Goal: Check status: Check status

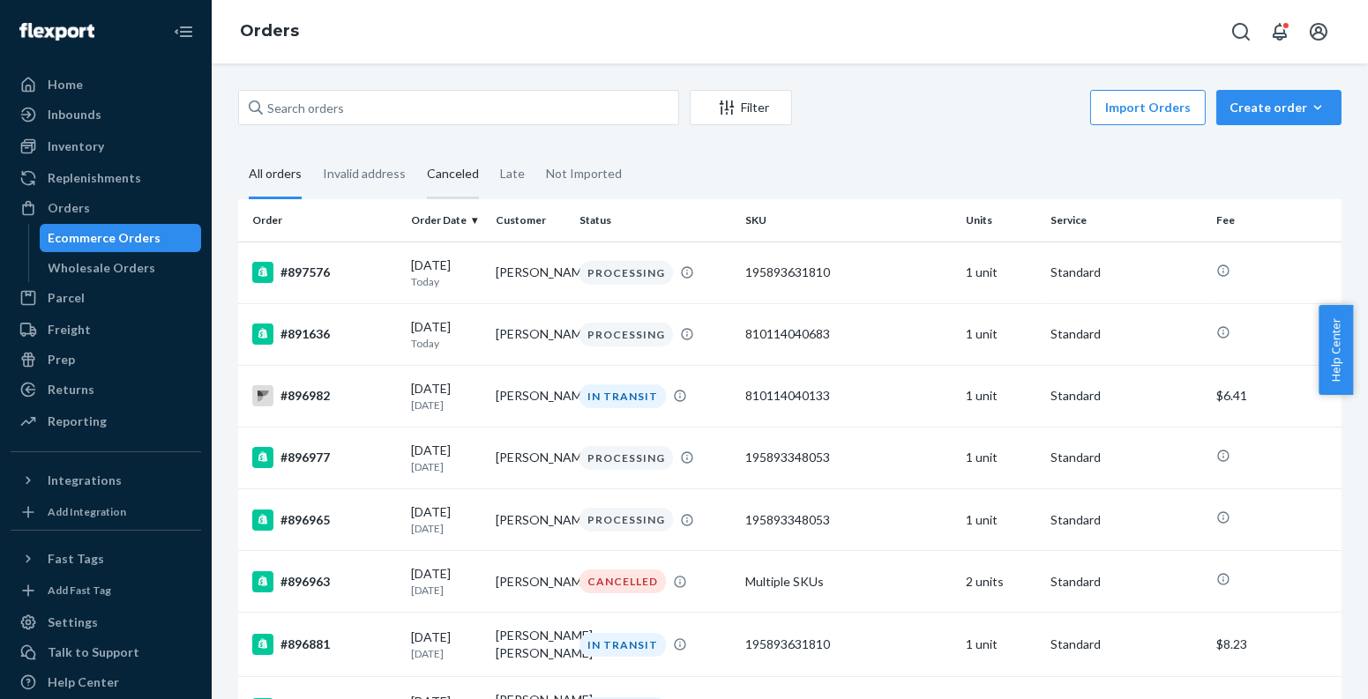
click at [465, 165] on div "Canceled" at bounding box center [453, 175] width 52 height 49
click at [416, 151] on input "Canceled" at bounding box center [416, 151] width 0 height 0
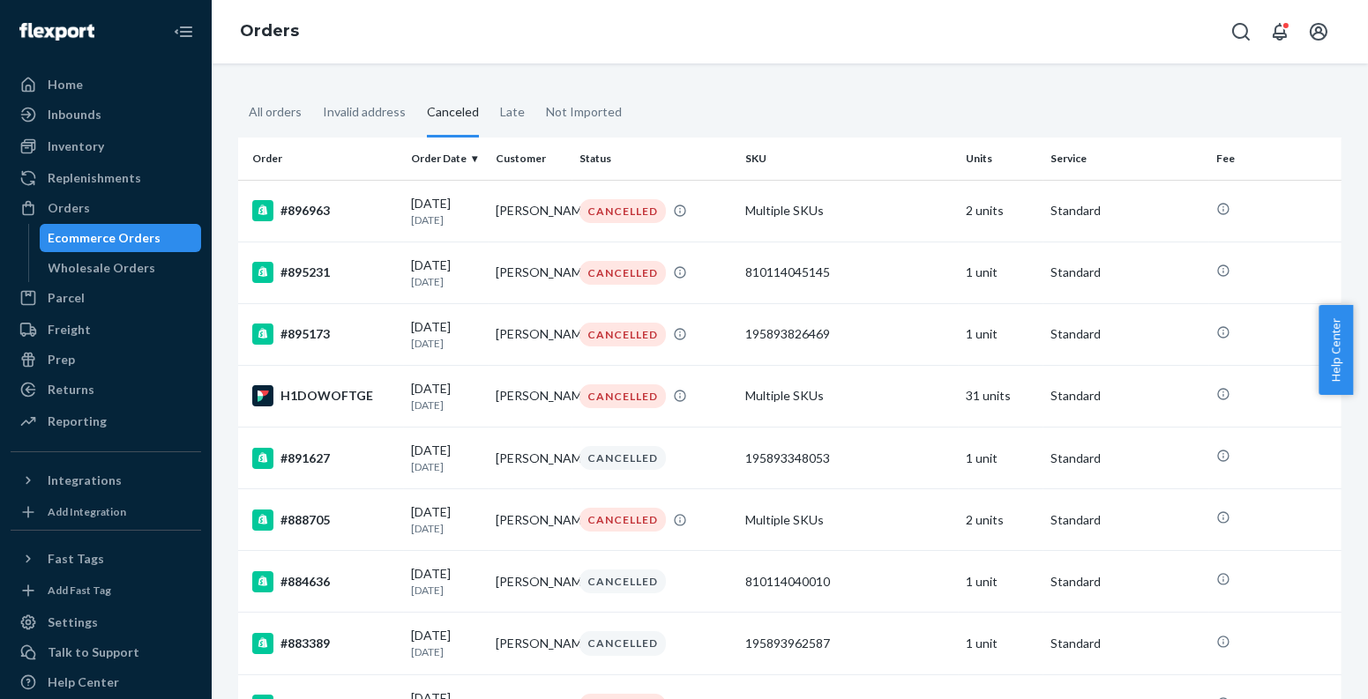
scroll to position [41, 0]
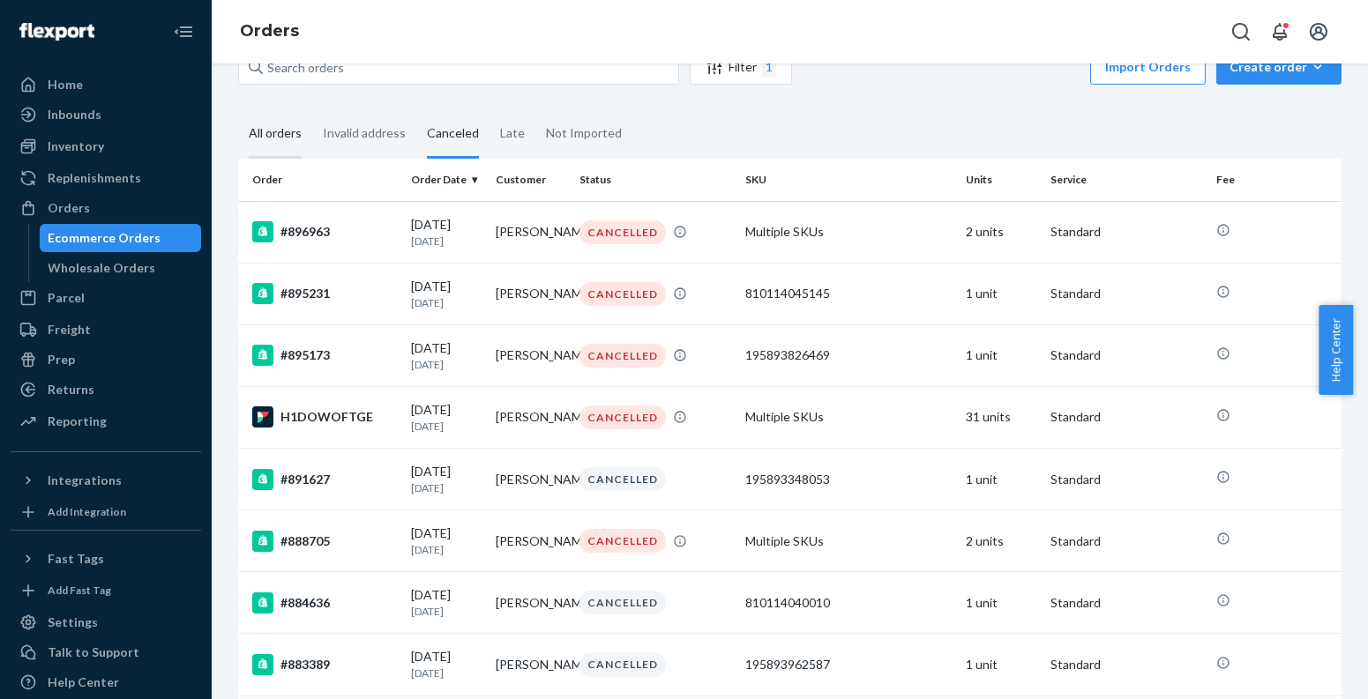
click at [239, 120] on div "All orders" at bounding box center [275, 134] width 74 height 49
click at [238, 110] on input "All orders" at bounding box center [238, 110] width 0 height 0
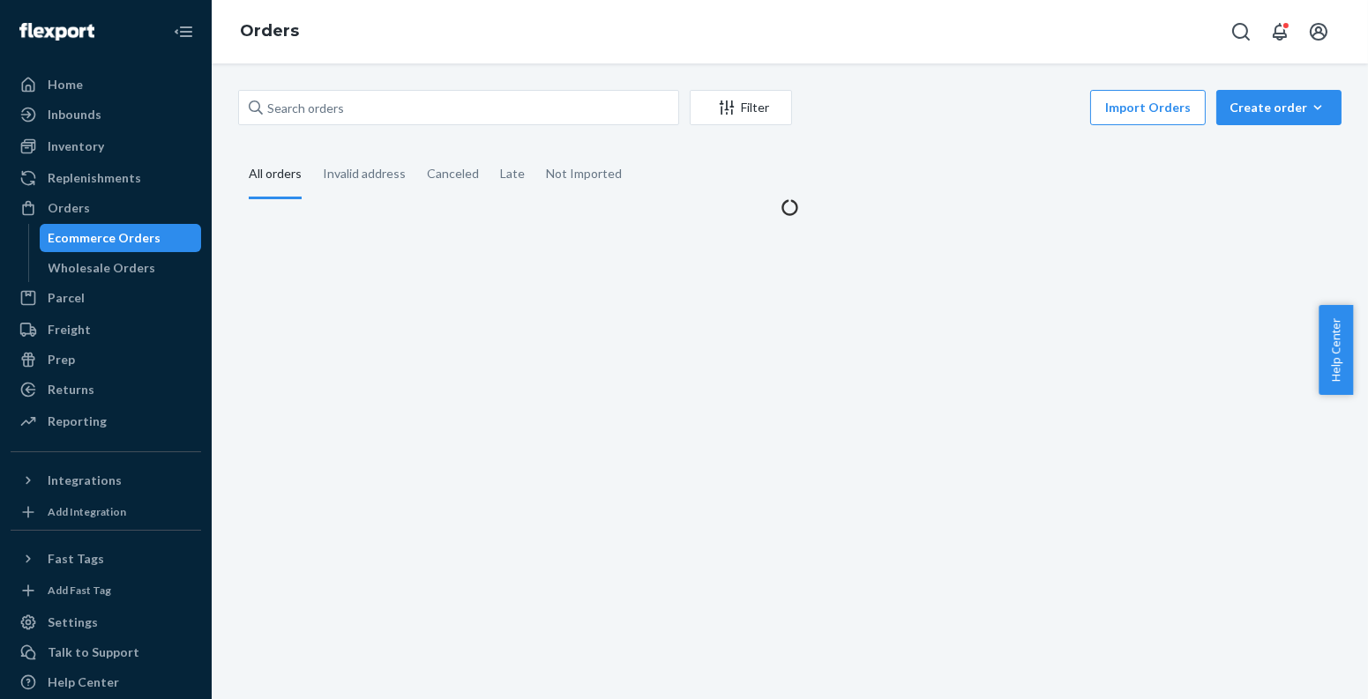
scroll to position [0, 0]
click at [332, 118] on input "text" at bounding box center [458, 107] width 441 height 35
paste input "[PERSON_NAME]"
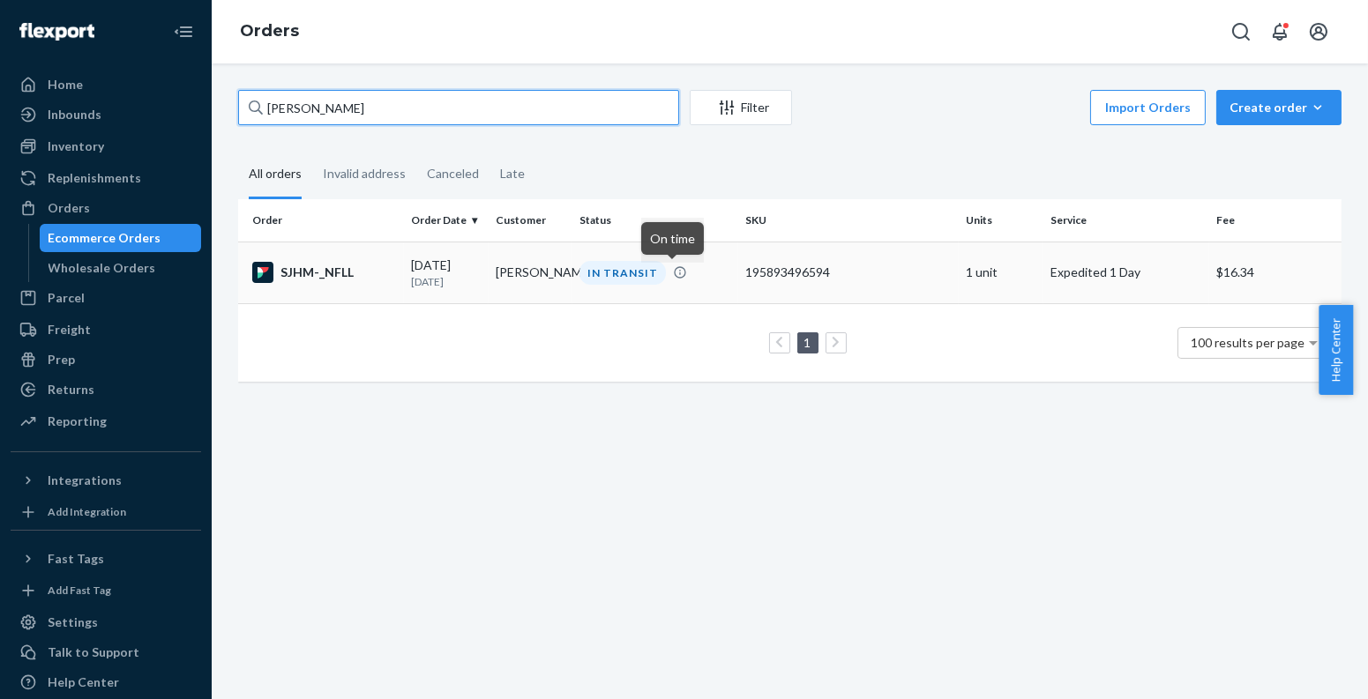
type input "[PERSON_NAME]"
click at [675, 272] on icon at bounding box center [680, 272] width 14 height 14
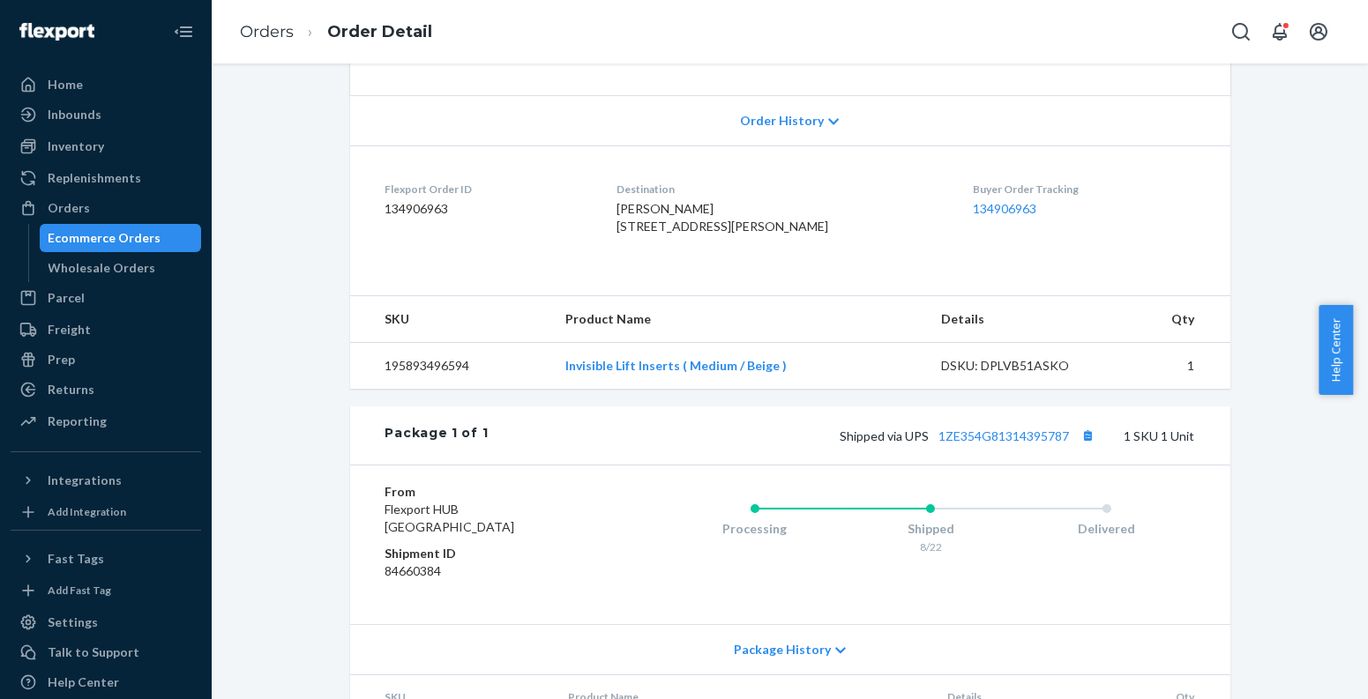
scroll to position [346, 0]
click at [1017, 377] on div "DSKU: DPLVB51ASKO" at bounding box center [1024, 368] width 166 height 18
click at [928, 445] on span "Shipped via UPS 1ZE354G81314395787" at bounding box center [969, 437] width 259 height 15
click at [1082, 449] on button "Copy tracking number" at bounding box center [1088, 437] width 23 height 23
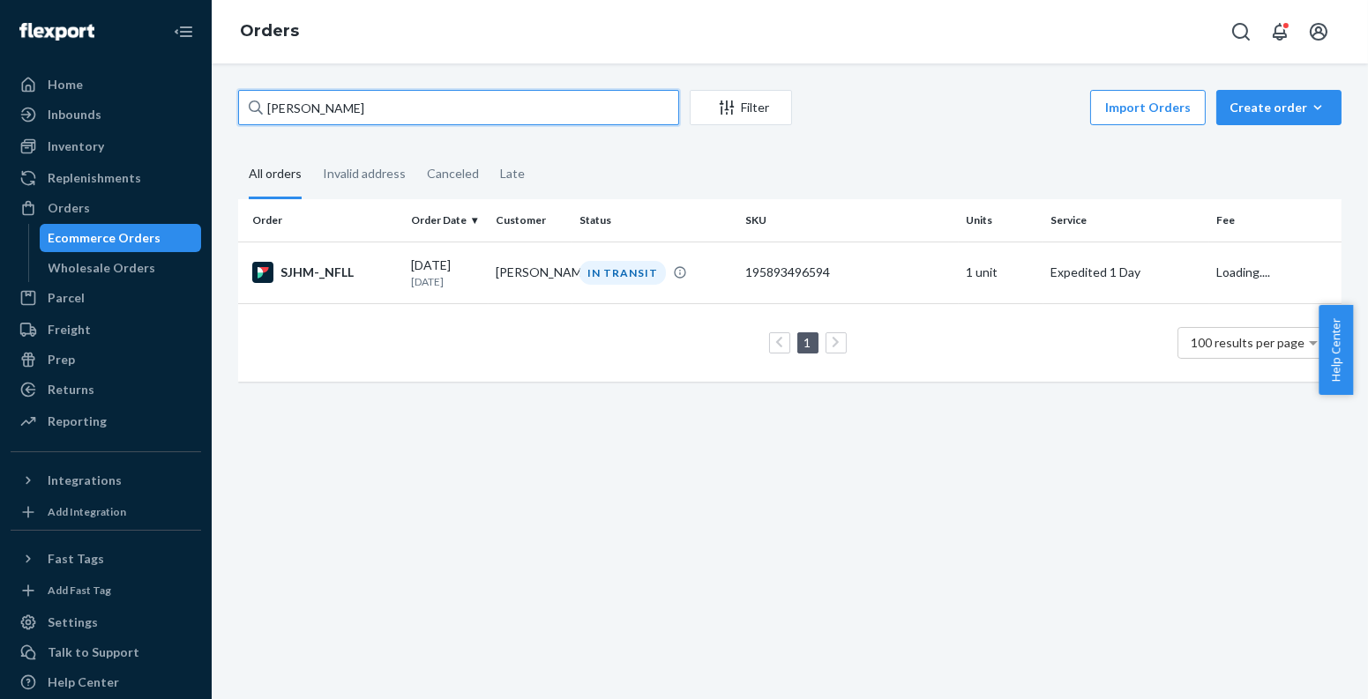
click at [348, 102] on input "[PERSON_NAME]" at bounding box center [458, 107] width 441 height 35
paste input "[PERSON_NAME]"
type input "[PERSON_NAME]"
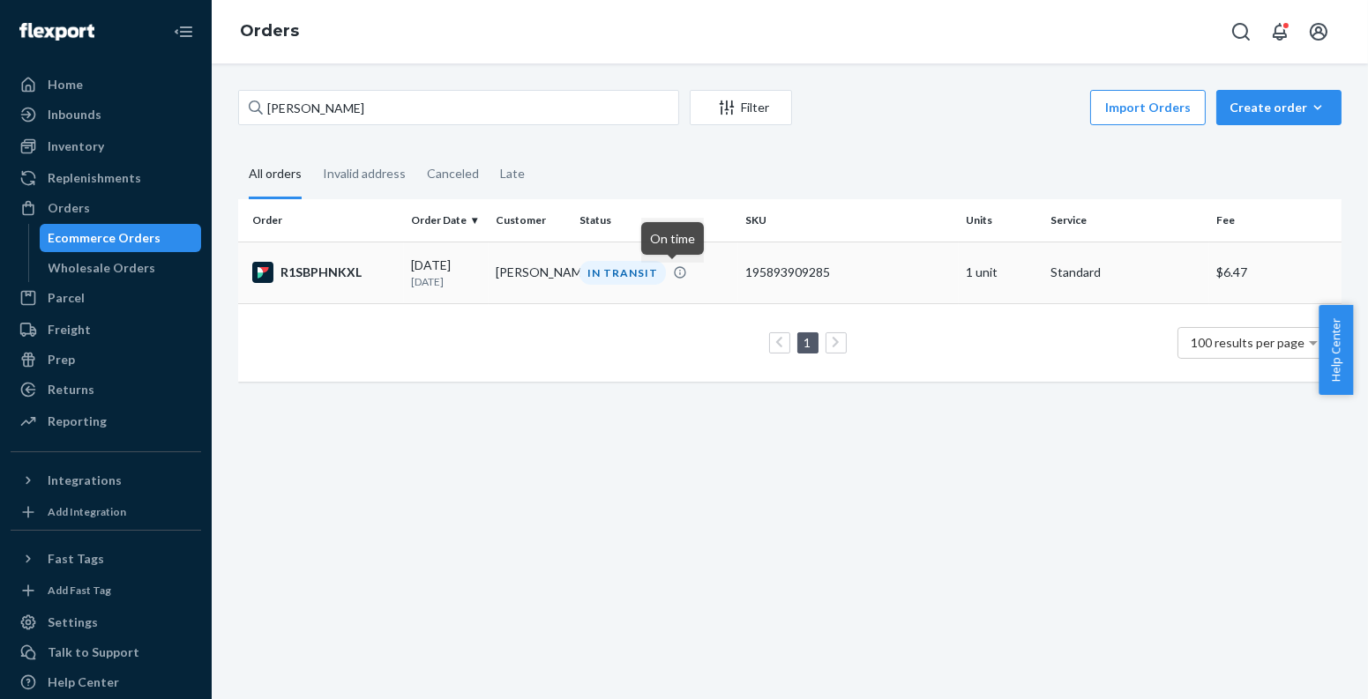
click at [673, 269] on icon at bounding box center [680, 272] width 14 height 14
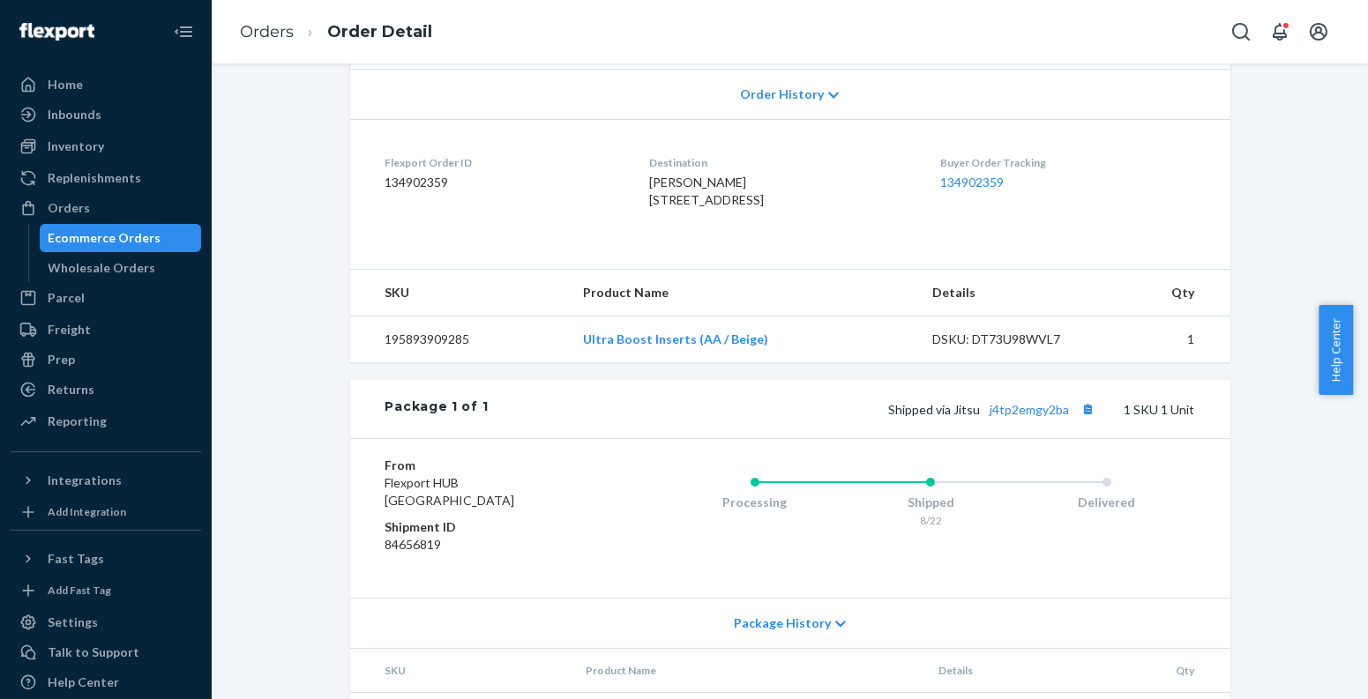
scroll to position [389, 0]
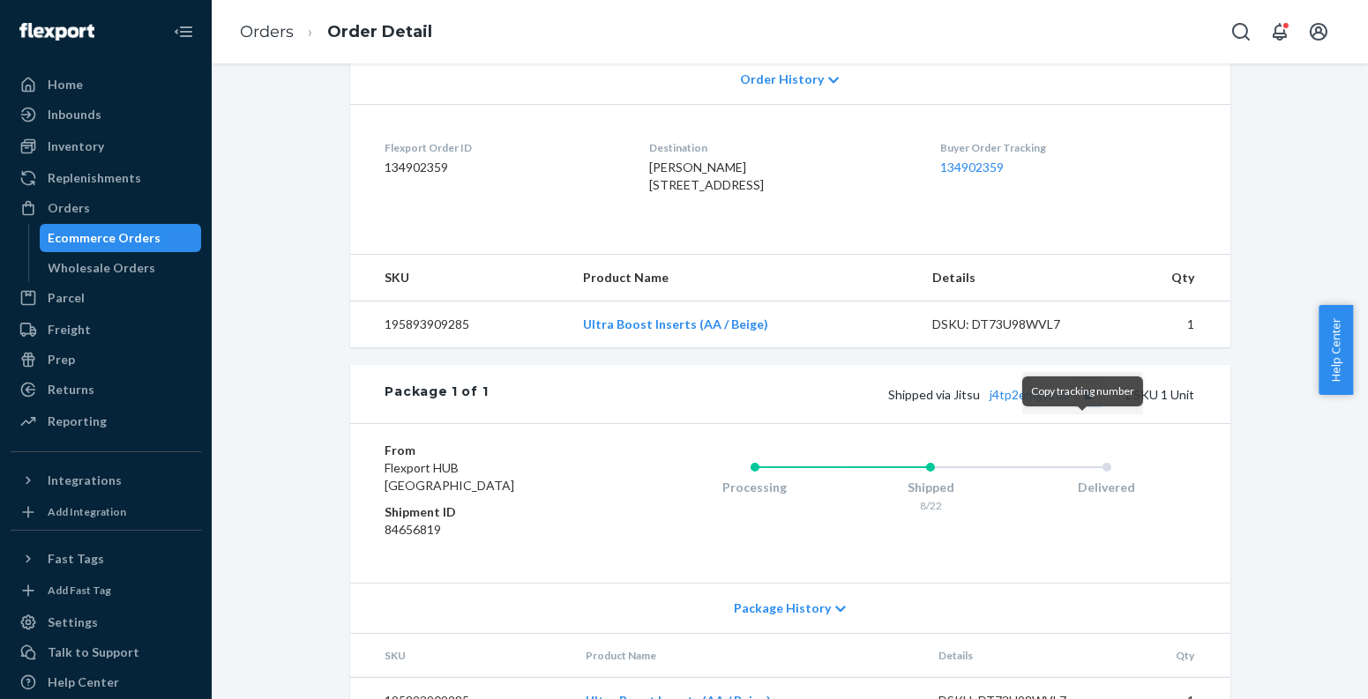
click at [1079, 406] on button "Copy tracking number" at bounding box center [1088, 394] width 23 height 23
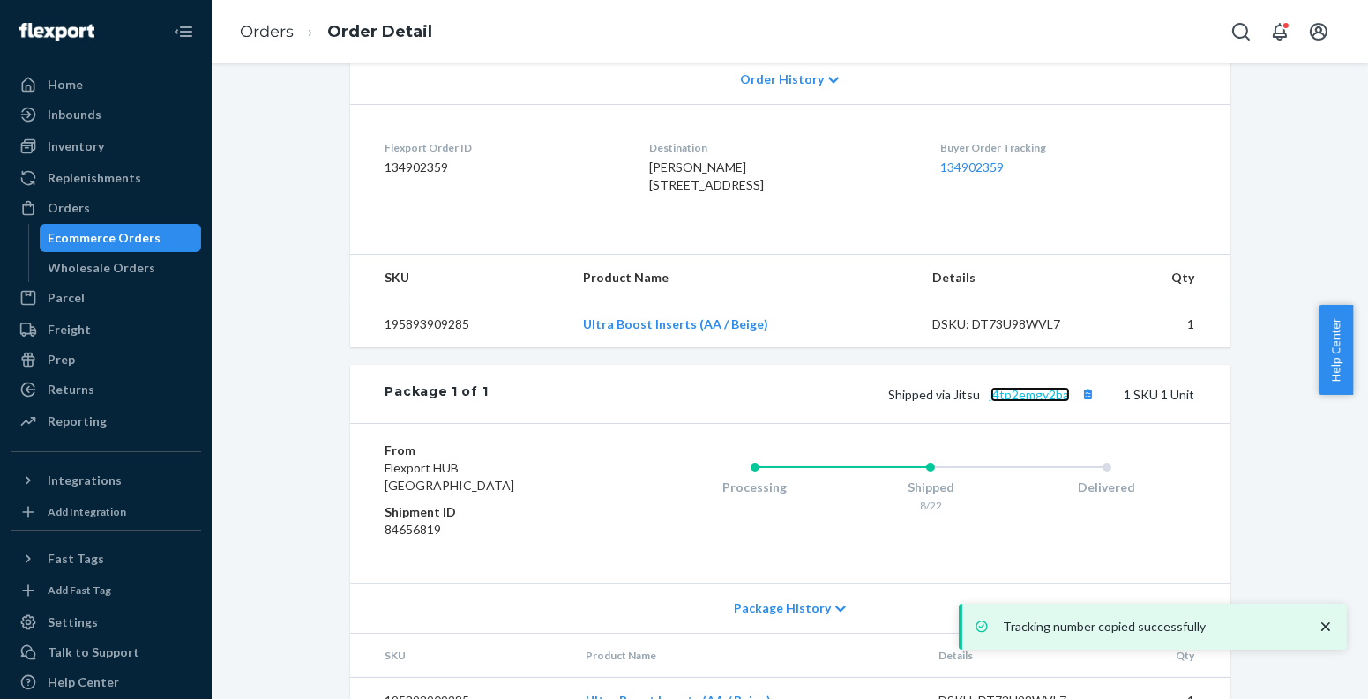
click at [1012, 402] on link "j4tp2emgy2ba" at bounding box center [1029, 394] width 79 height 15
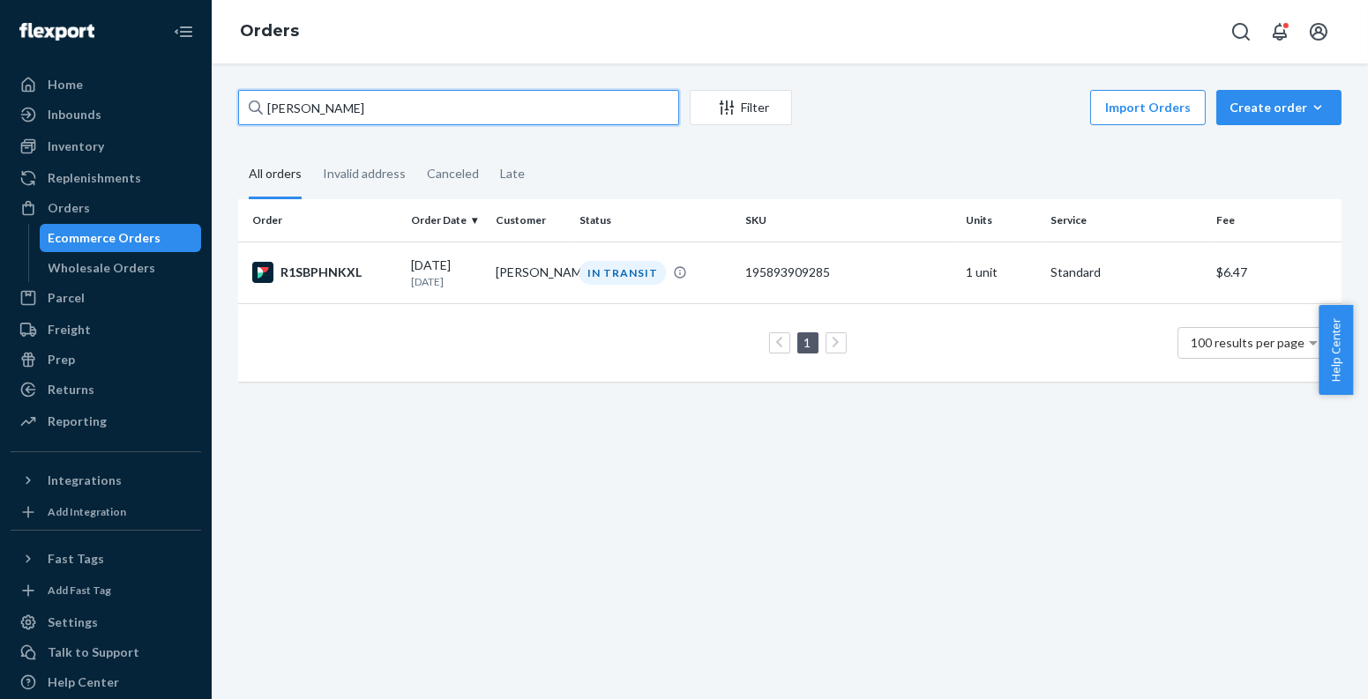
click at [444, 105] on input "[PERSON_NAME]" at bounding box center [458, 107] width 441 height 35
paste input "[PERSON_NAME]"
type input "[PERSON_NAME]"
click at [697, 265] on div "IN TRANSIT" at bounding box center [655, 273] width 159 height 24
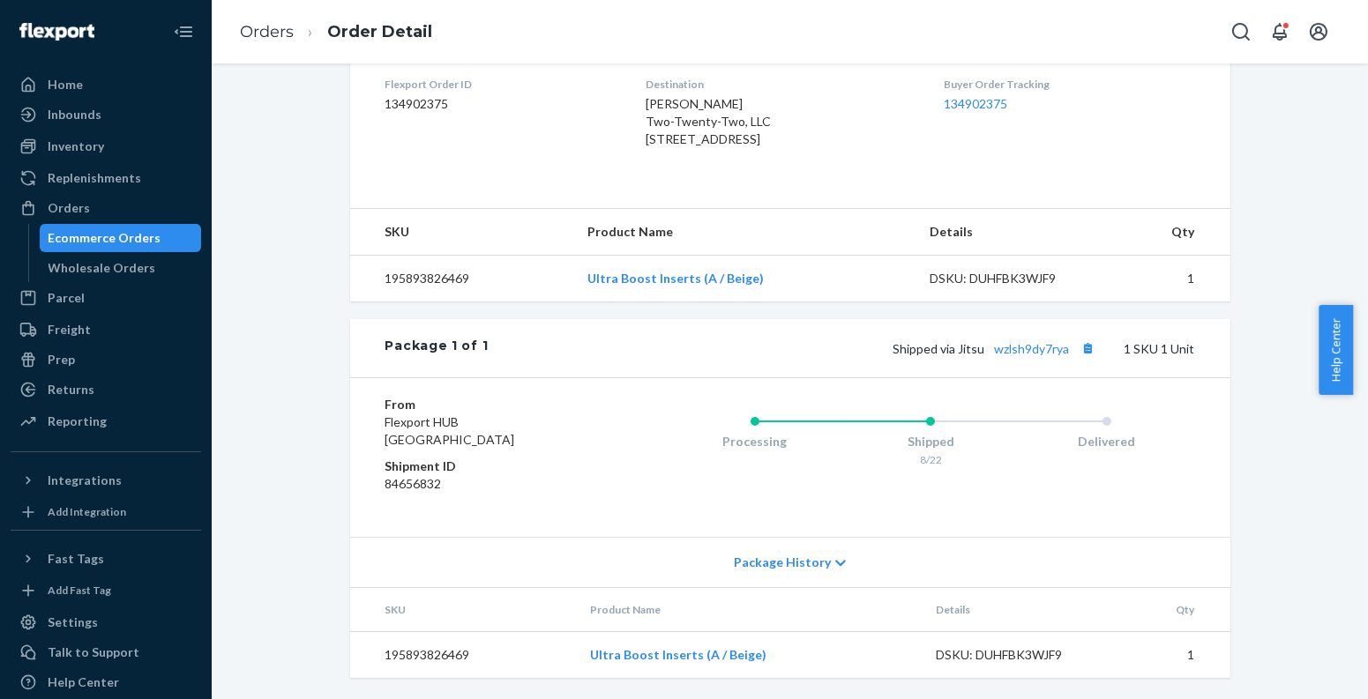
scroll to position [459, 0]
click at [1082, 360] on button "Copy tracking number" at bounding box center [1088, 348] width 23 height 23
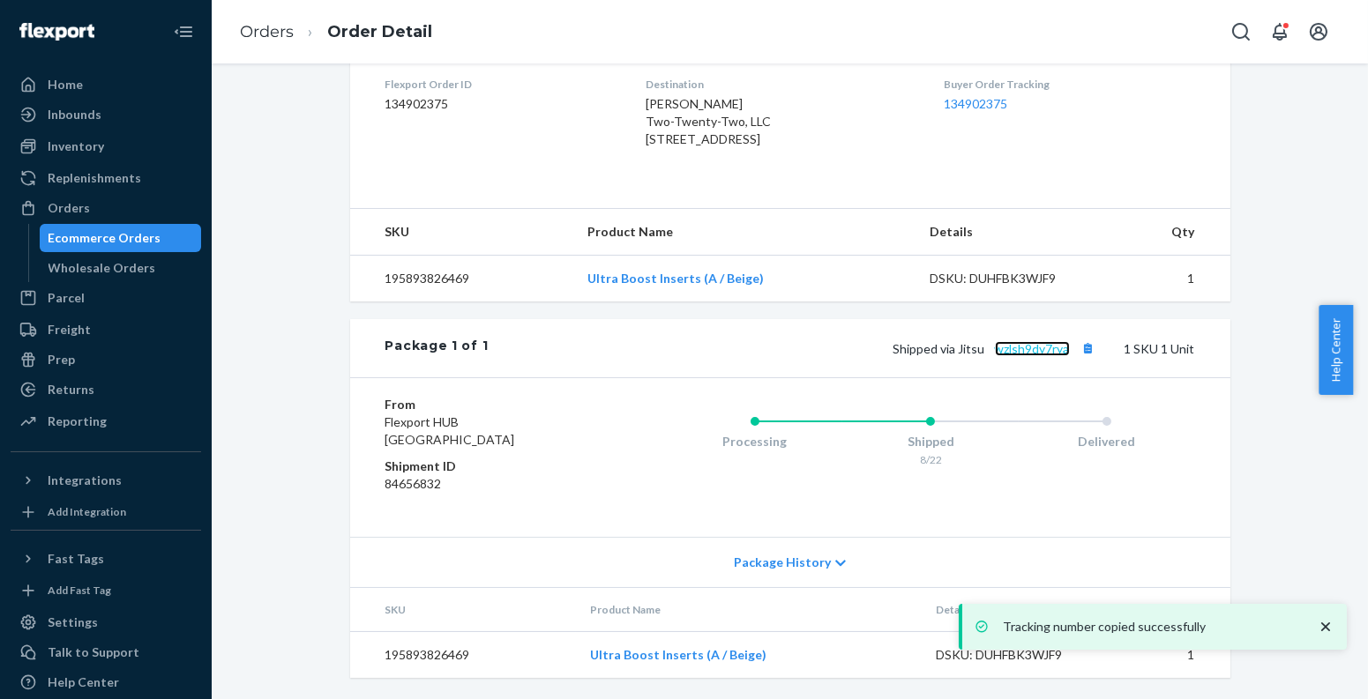
click at [1029, 356] on link "wzlsh9dy7rya" at bounding box center [1032, 348] width 75 height 15
